Goal: Task Accomplishment & Management: Manage account settings

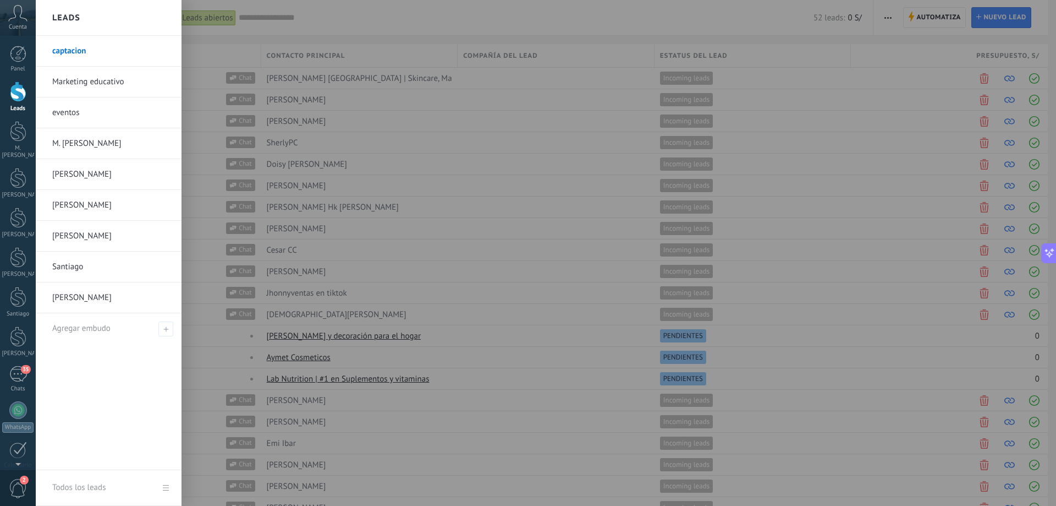
click at [10, 95] on div at bounding box center [18, 91] width 17 height 20
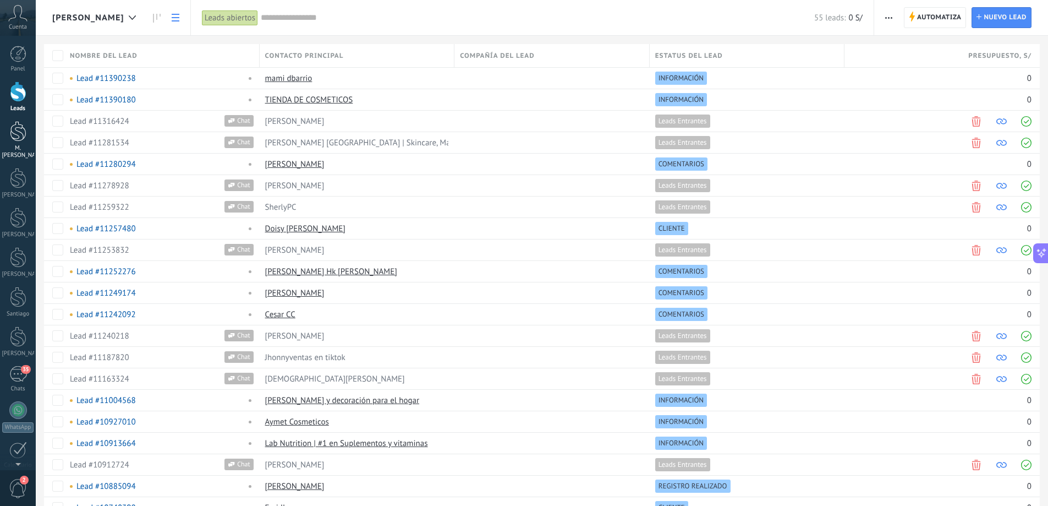
click at [11, 144] on link "M. [PERSON_NAME]" at bounding box center [18, 140] width 36 height 38
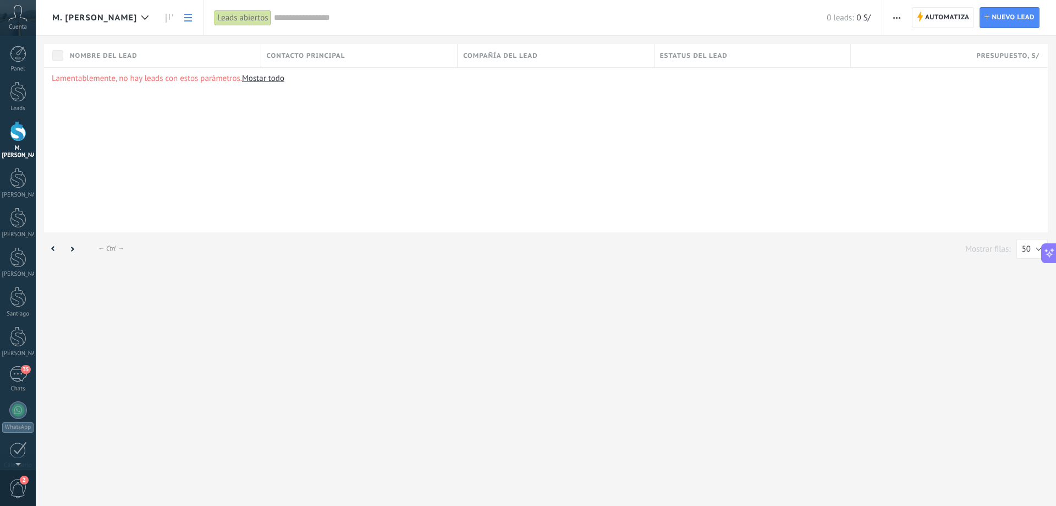
click at [37, 190] on div "Nombre del lead Contacto principal Compañía del lead Estatus del lead Presupues…" at bounding box center [546, 138] width 1021 height 188
click at [23, 188] on link "[PERSON_NAME]" at bounding box center [18, 183] width 36 height 31
click at [5, 238] on div "[PERSON_NAME]" at bounding box center [18, 234] width 32 height 7
click at [23, 267] on div at bounding box center [18, 257] width 17 height 20
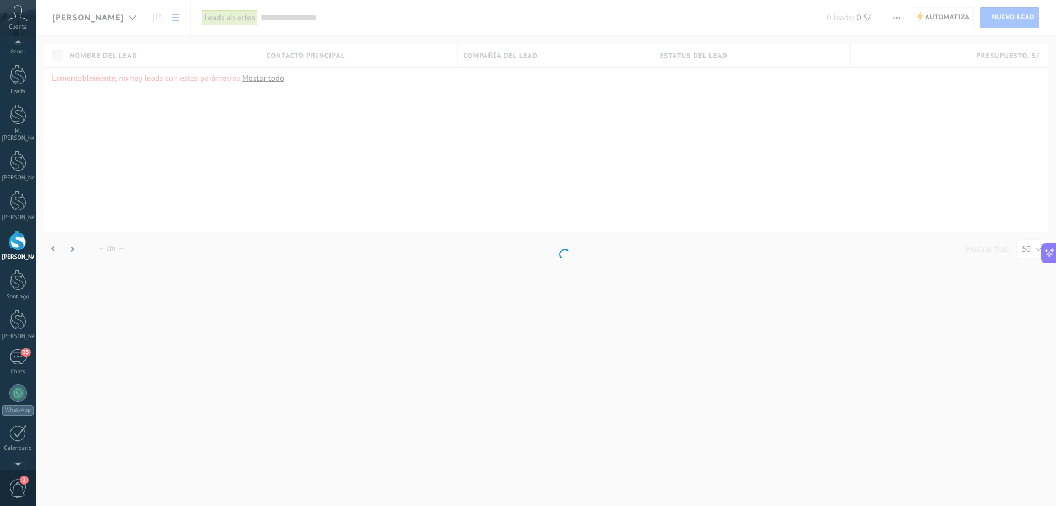
scroll to position [18, 0]
click at [18, 300] on link "Santiago" at bounding box center [18, 284] width 36 height 31
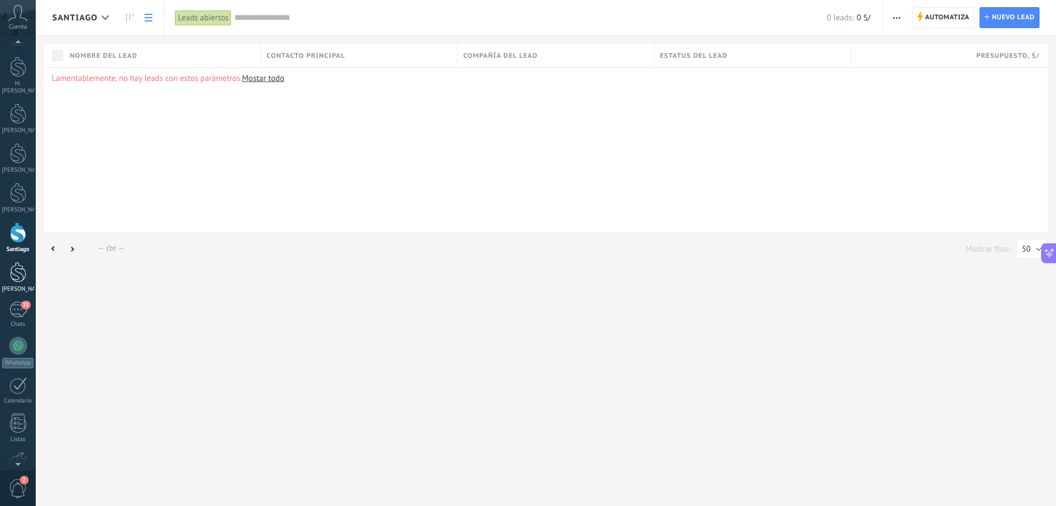
click at [13, 282] on div at bounding box center [18, 272] width 17 height 20
click at [14, 278] on div "35" at bounding box center [18, 270] width 18 height 16
